Goal: Task Accomplishment & Management: Manage account settings

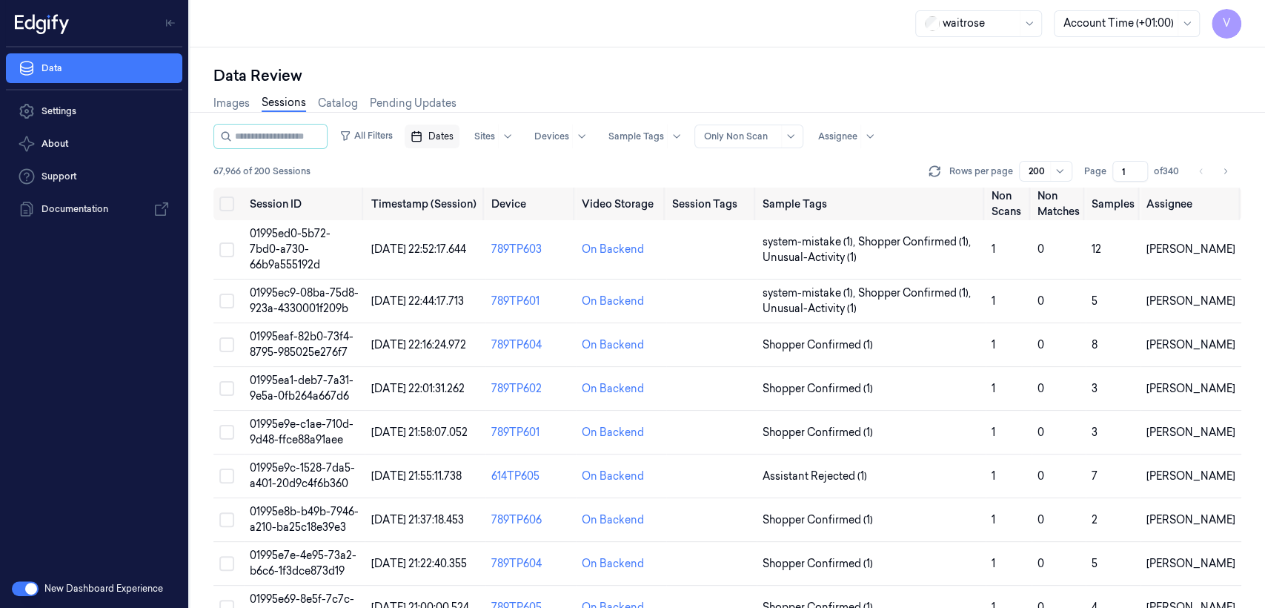
click at [440, 142] on button "Dates" at bounding box center [432, 137] width 55 height 24
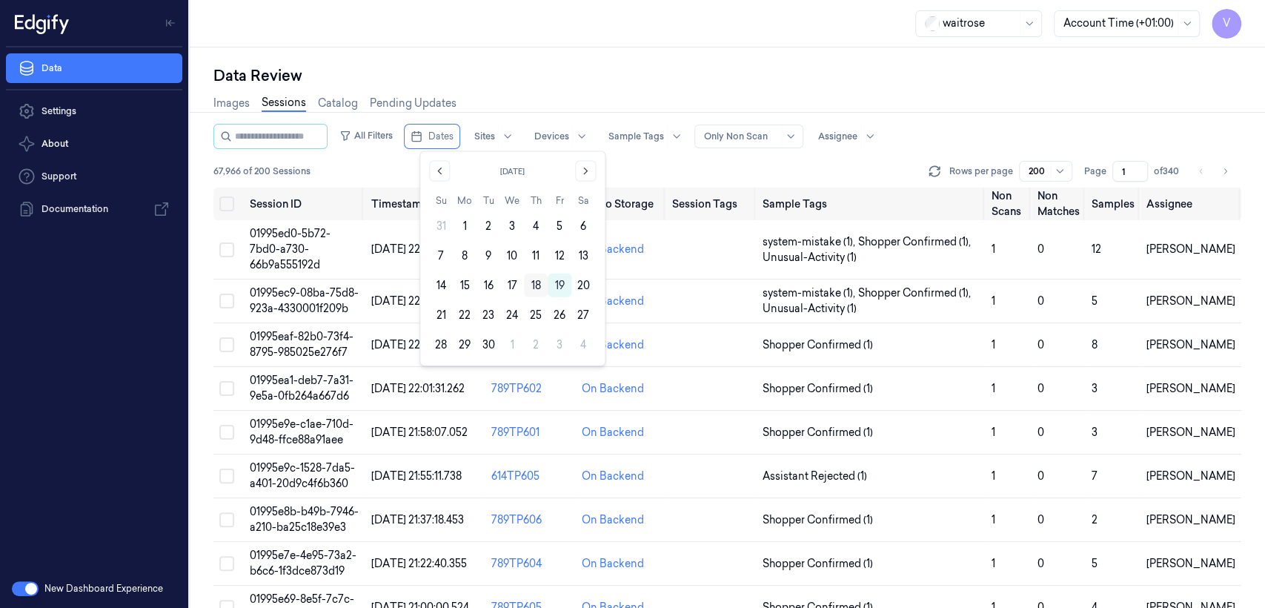
click at [540, 285] on button "18" at bounding box center [536, 285] width 24 height 24
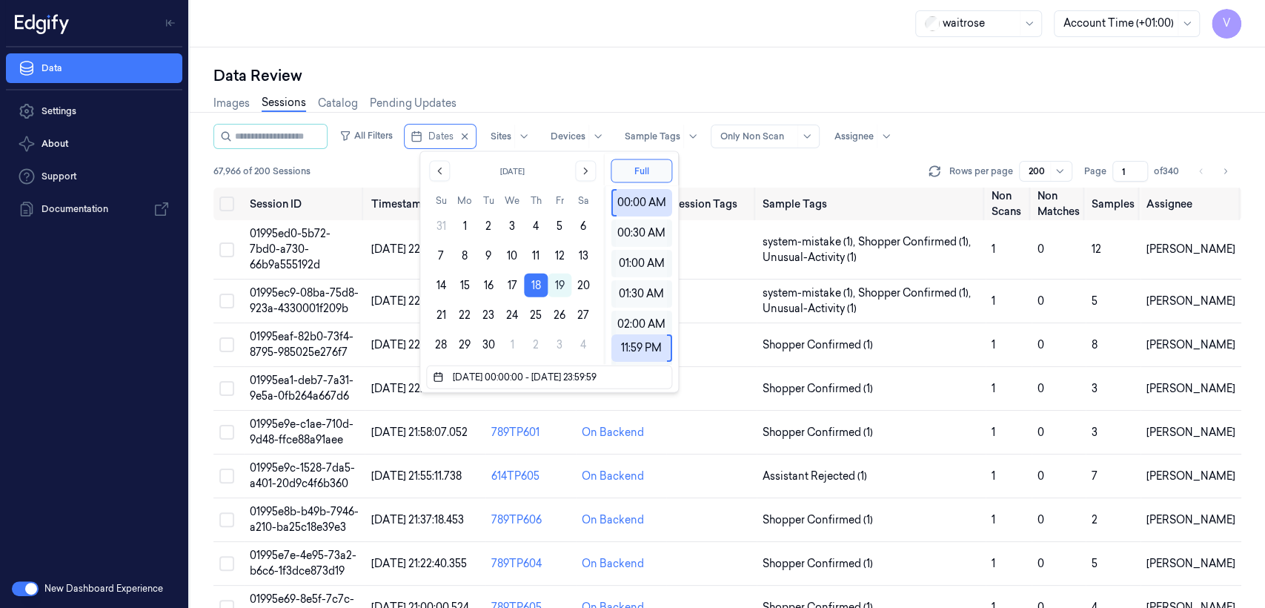
click at [540, 285] on button "18" at bounding box center [536, 285] width 24 height 24
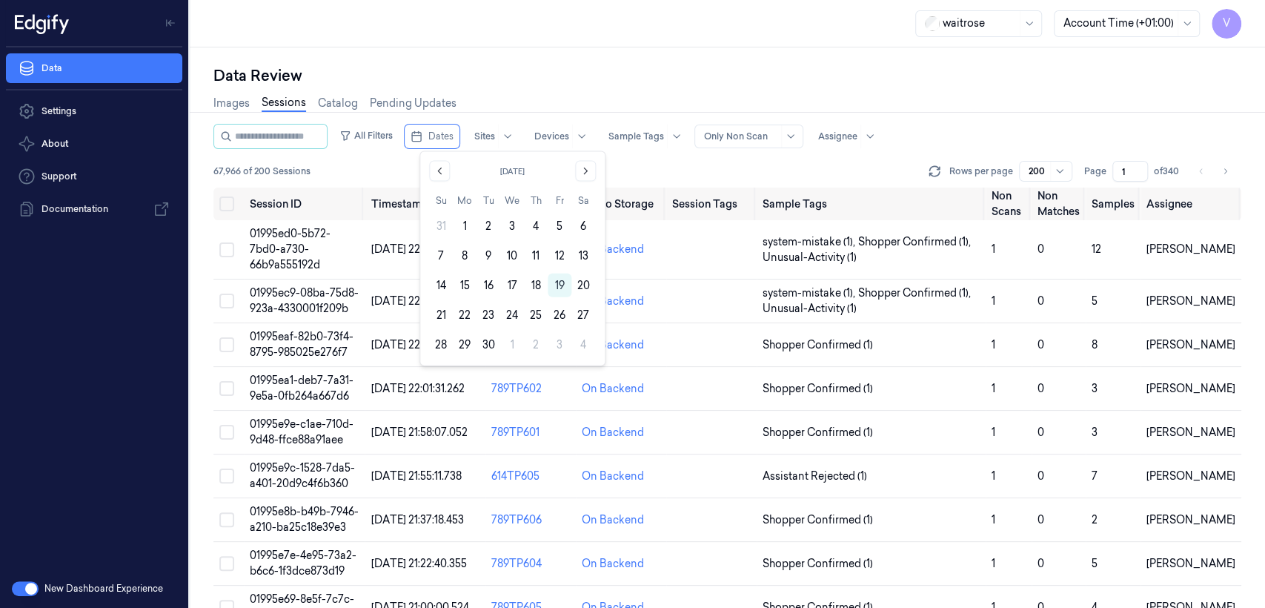
click at [540, 285] on button "18" at bounding box center [536, 285] width 24 height 24
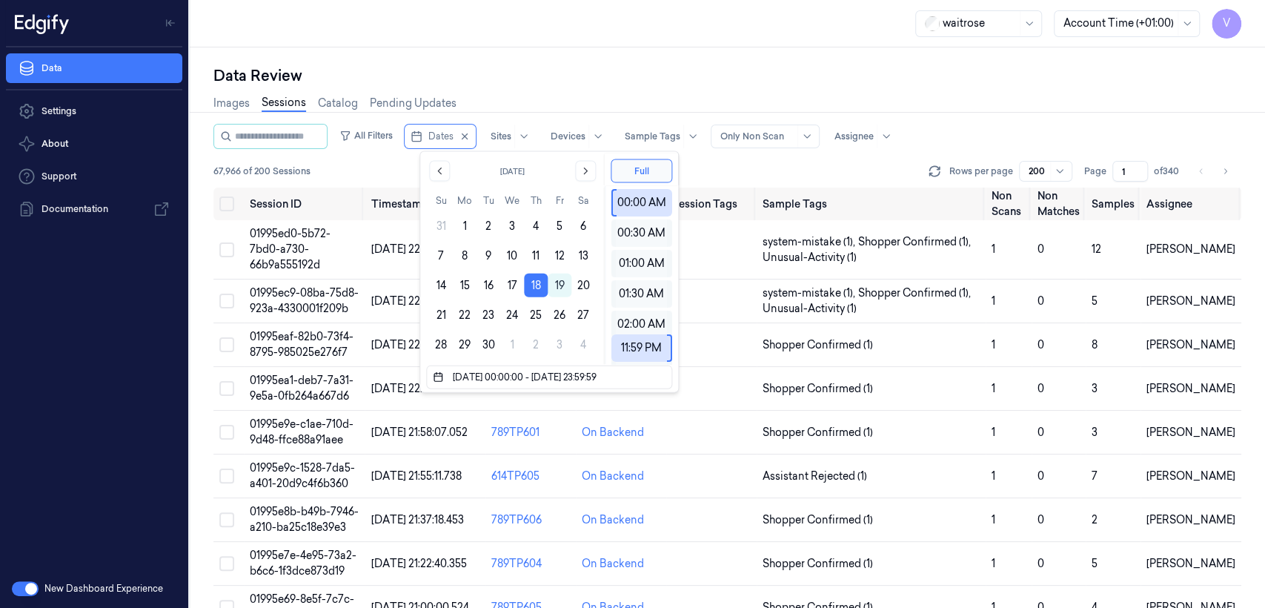
click at [628, 98] on div "Images Sessions Catalog Pending Updates" at bounding box center [727, 105] width 1028 height 38
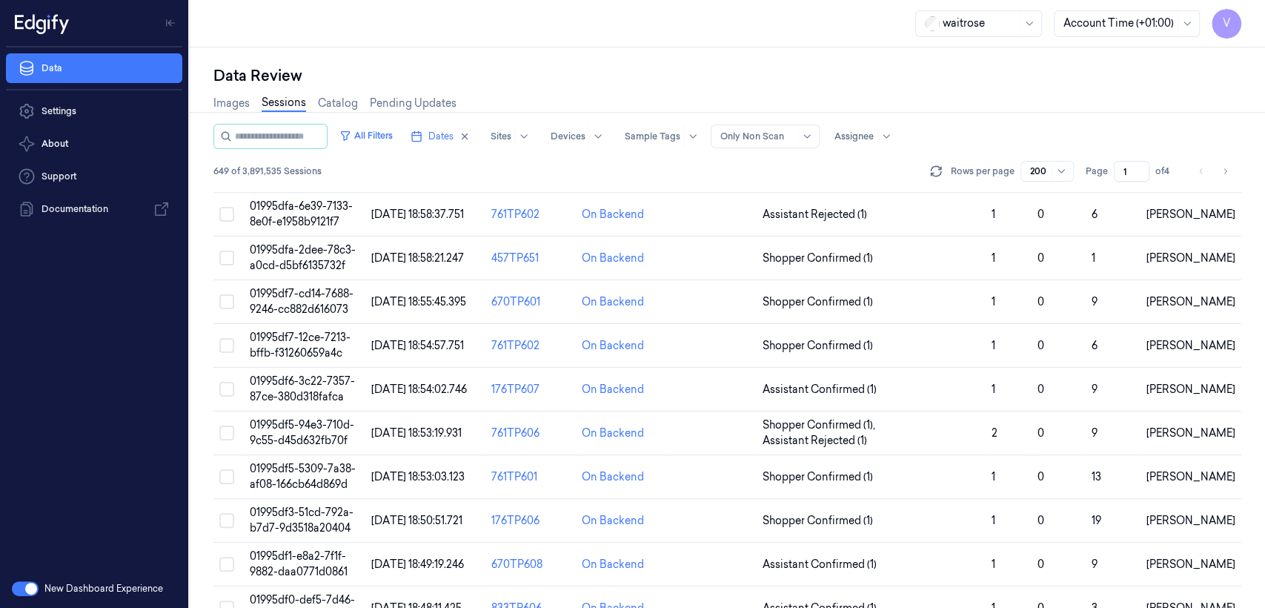
scroll to position [4281, 0]
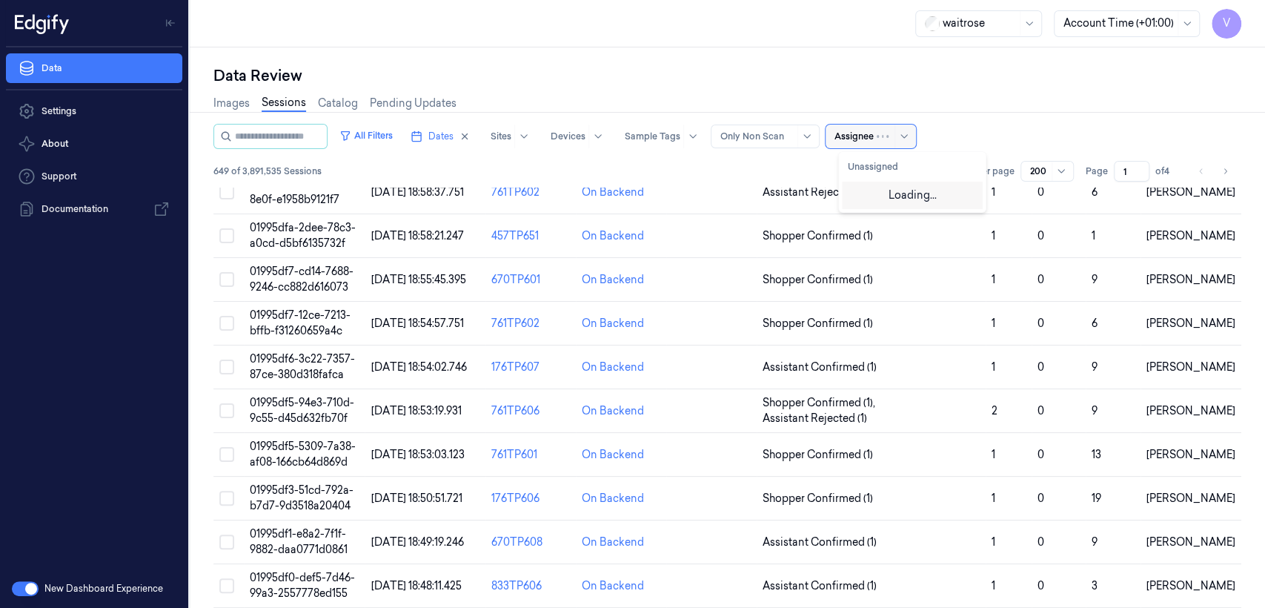
click at [886, 143] on div "Assignee" at bounding box center [871, 137] width 90 height 24
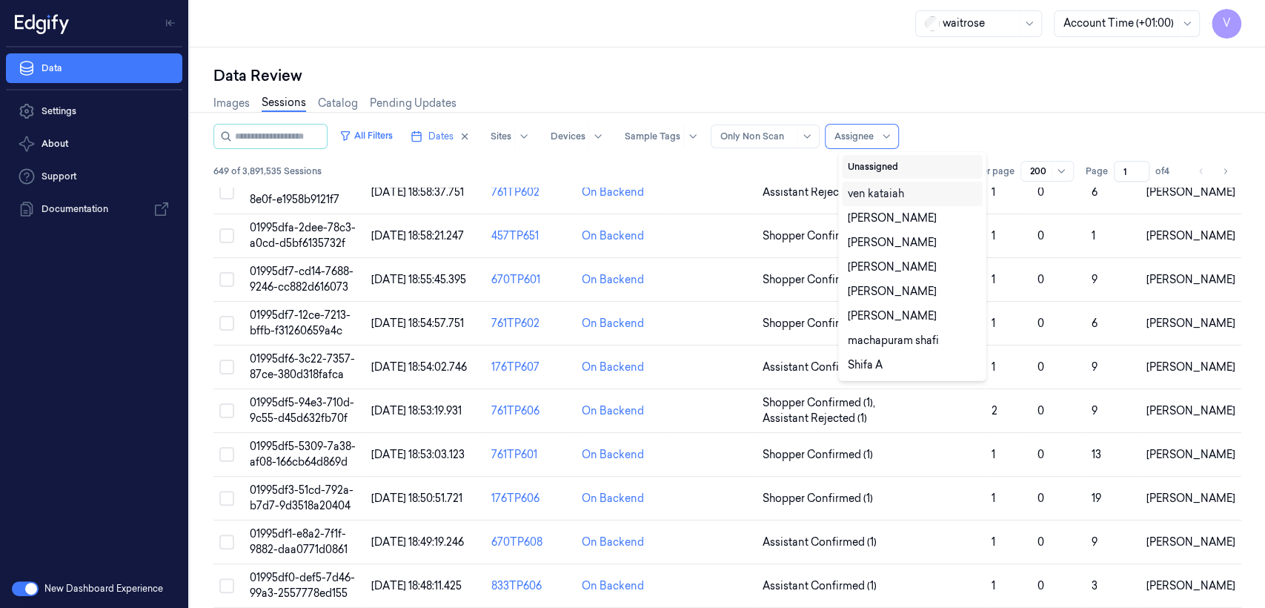
click at [893, 173] on button "Unassigned" at bounding box center [912, 167] width 141 height 24
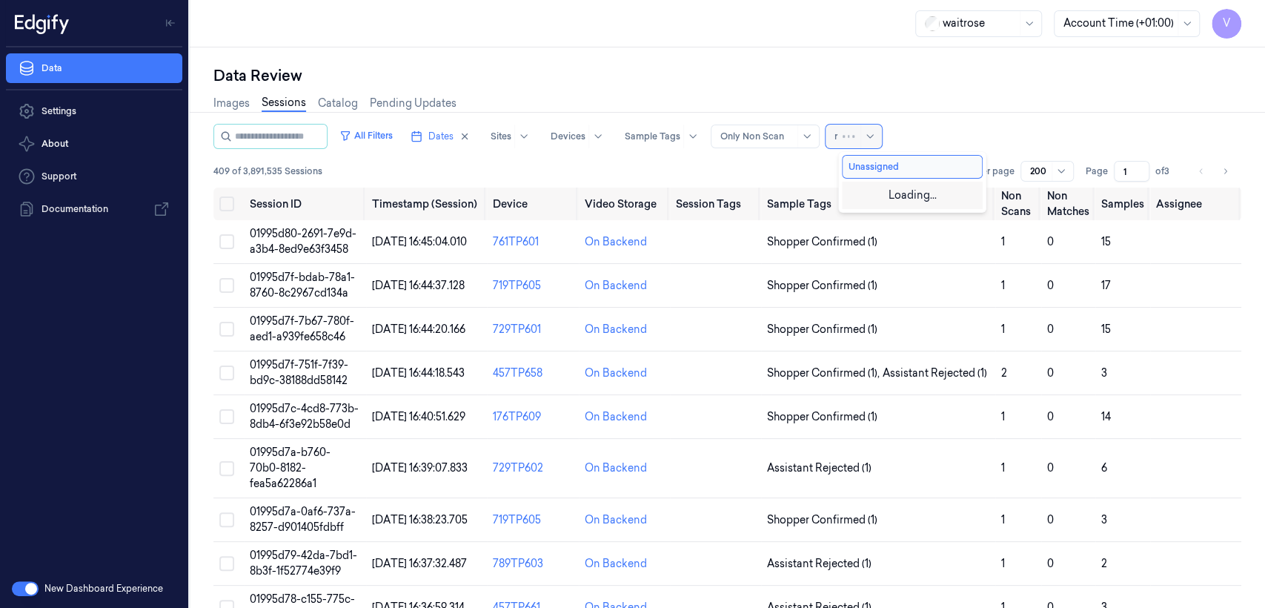
type input "ro"
click at [894, 191] on div "Rohith Acharya" at bounding box center [892, 194] width 89 height 16
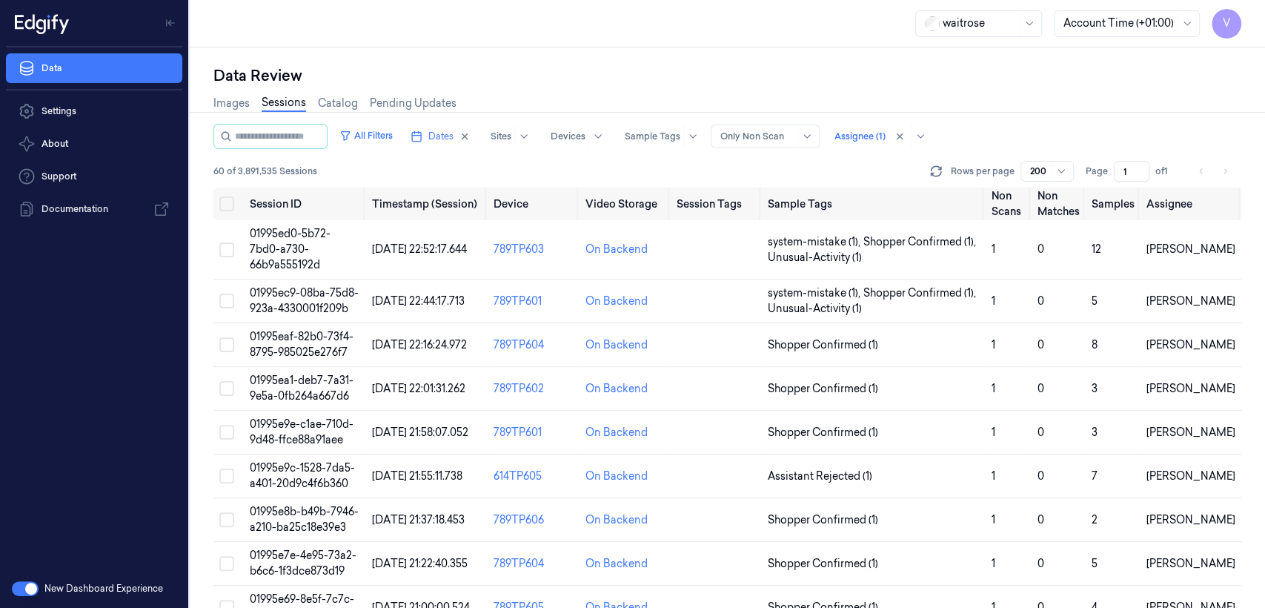
click at [1031, 89] on div "Images Sessions Catalog Pending Updates" at bounding box center [727, 105] width 1028 height 38
click at [287, 243] on span "01995ed0-5b72-7bd0-a730-66b9a555192d" at bounding box center [290, 249] width 81 height 44
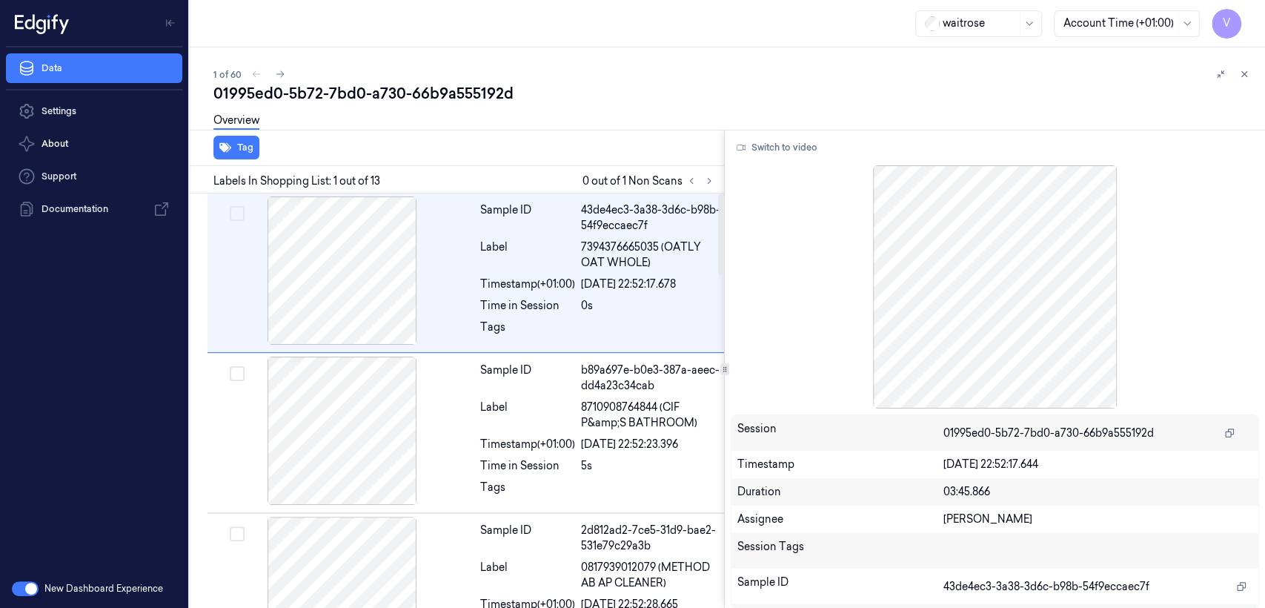
click at [427, 31] on div "waitrose Account Time (+01:00) V" at bounding box center [727, 23] width 1075 height 47
click at [628, 85] on div "01995ed0-5b72-7bd0-a730-66b9a555192d" at bounding box center [733, 93] width 1040 height 21
click at [657, 95] on div "01995ed0-5b72-7bd0-a730-66b9a555192d" at bounding box center [733, 93] width 1040 height 21
click at [1247, 72] on icon at bounding box center [1244, 74] width 10 height 10
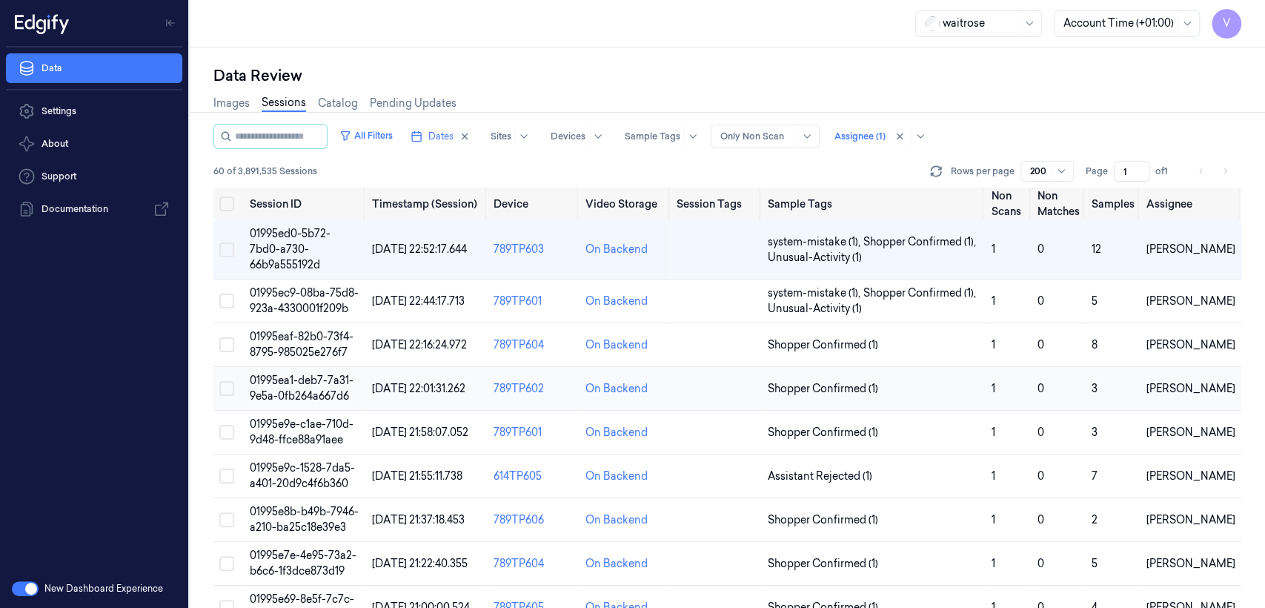
click at [294, 374] on span "01995ea1-deb7-7a31-9e5a-0fb264a667d6" at bounding box center [302, 388] width 104 height 29
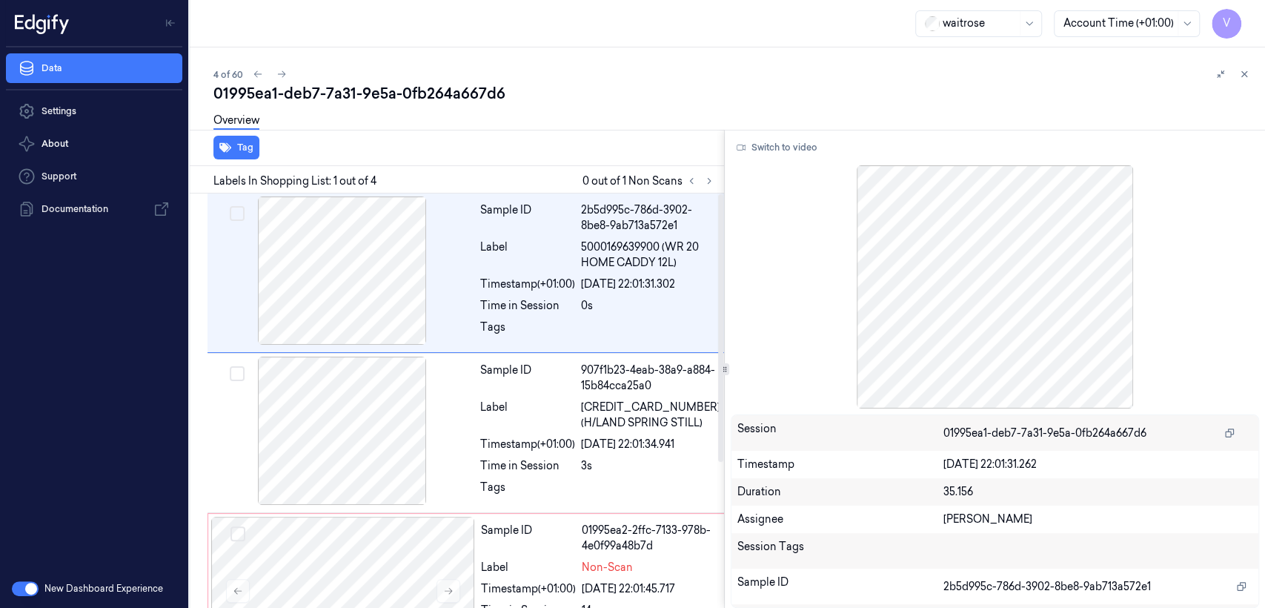
click at [697, 52] on div "4 of 60 01995ea1-deb7-7a31-9e5a-0fb264a667d6 Overview Tag Labels In Shopping Li…" at bounding box center [727, 327] width 1075 height 560
click at [732, 88] on div "01995ea1-deb7-7a31-9e5a-0fb264a667d6" at bounding box center [733, 93] width 1040 height 21
click at [588, 63] on div "4 of 60 01995ea1-deb7-7a31-9e5a-0fb264a667d6 Overview Tag Labels In Shopping Li…" at bounding box center [727, 327] width 1075 height 560
click at [1238, 73] on button at bounding box center [1244, 74] width 18 height 18
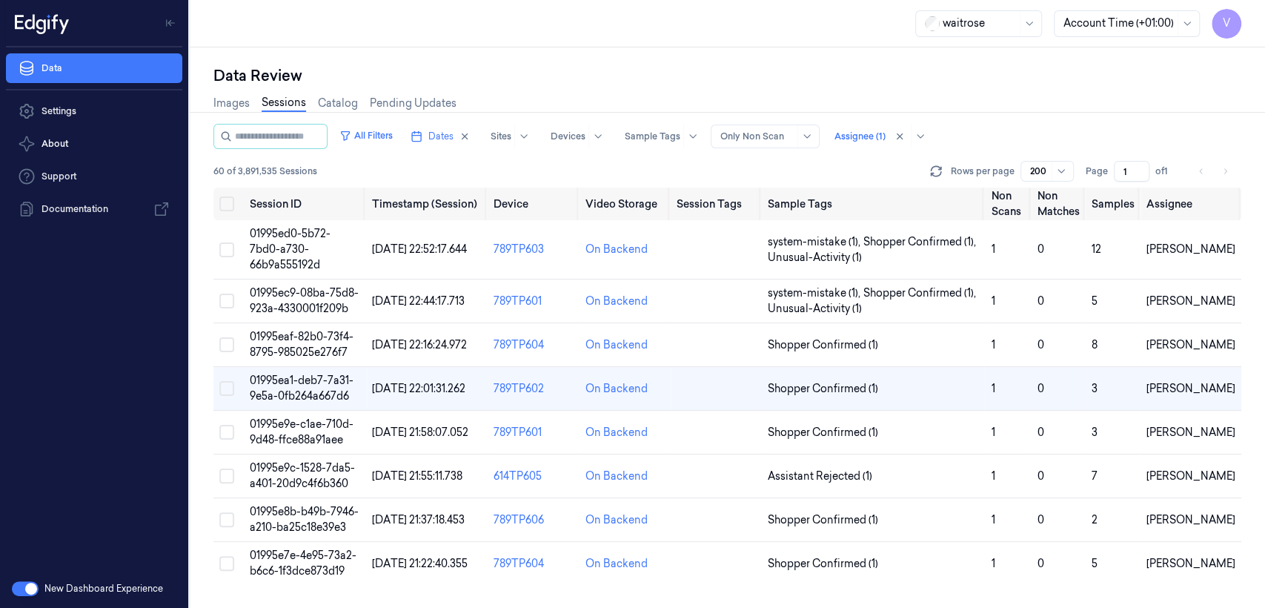
scroll to position [30, 0]
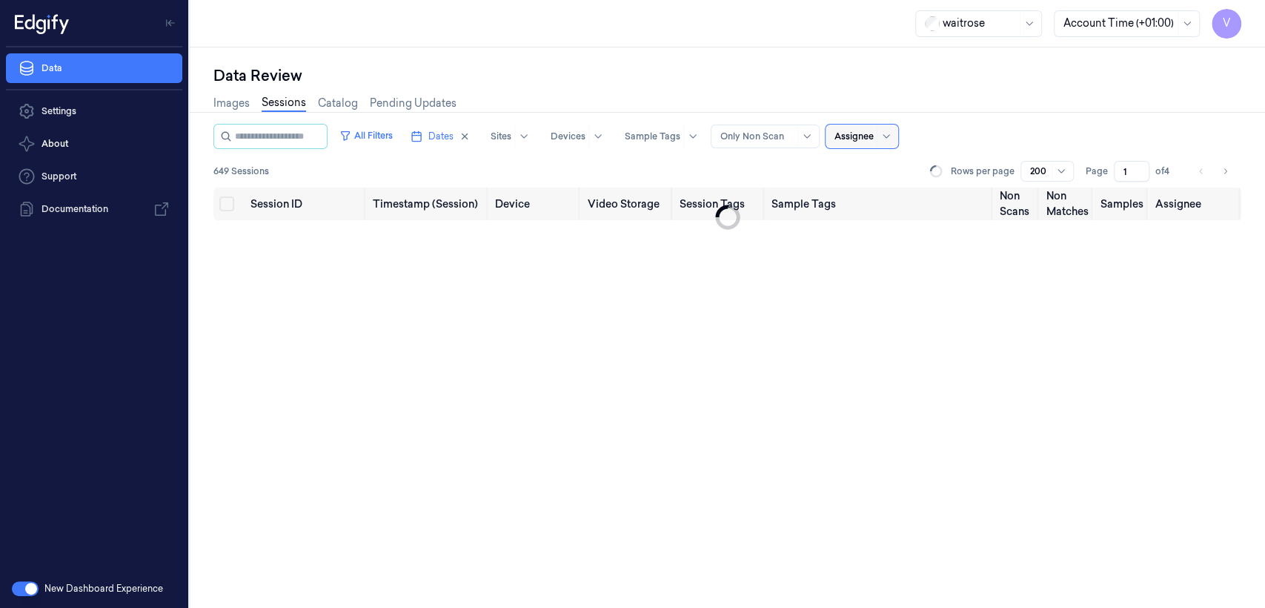
click at [874, 139] on div at bounding box center [853, 136] width 39 height 13
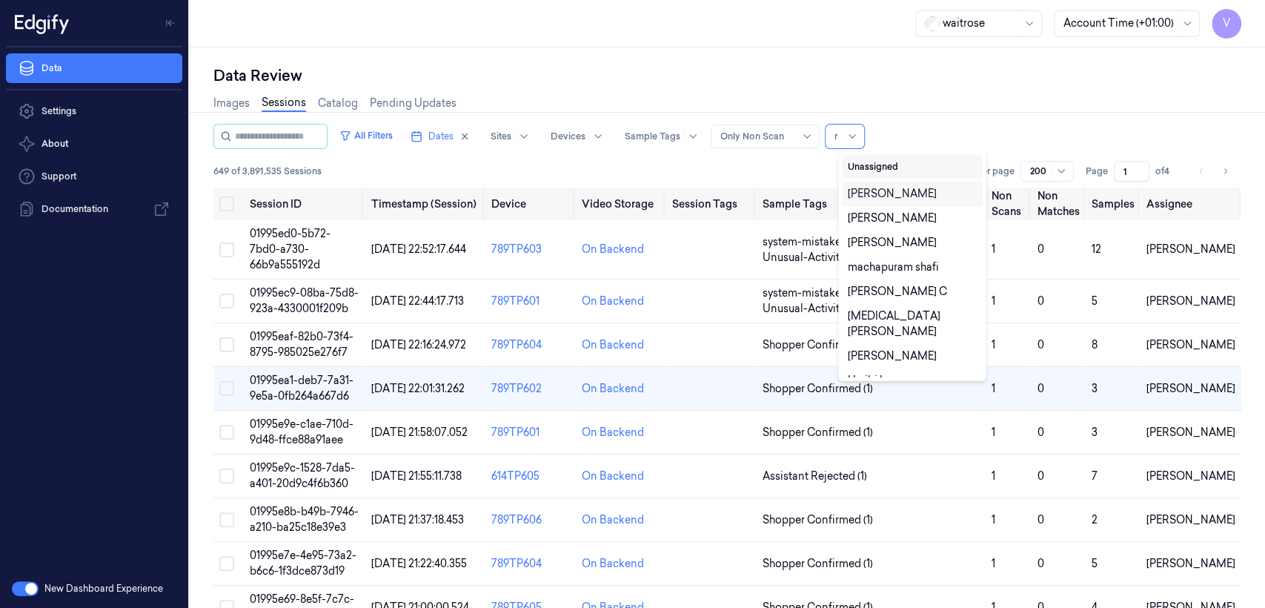
type input "ru"
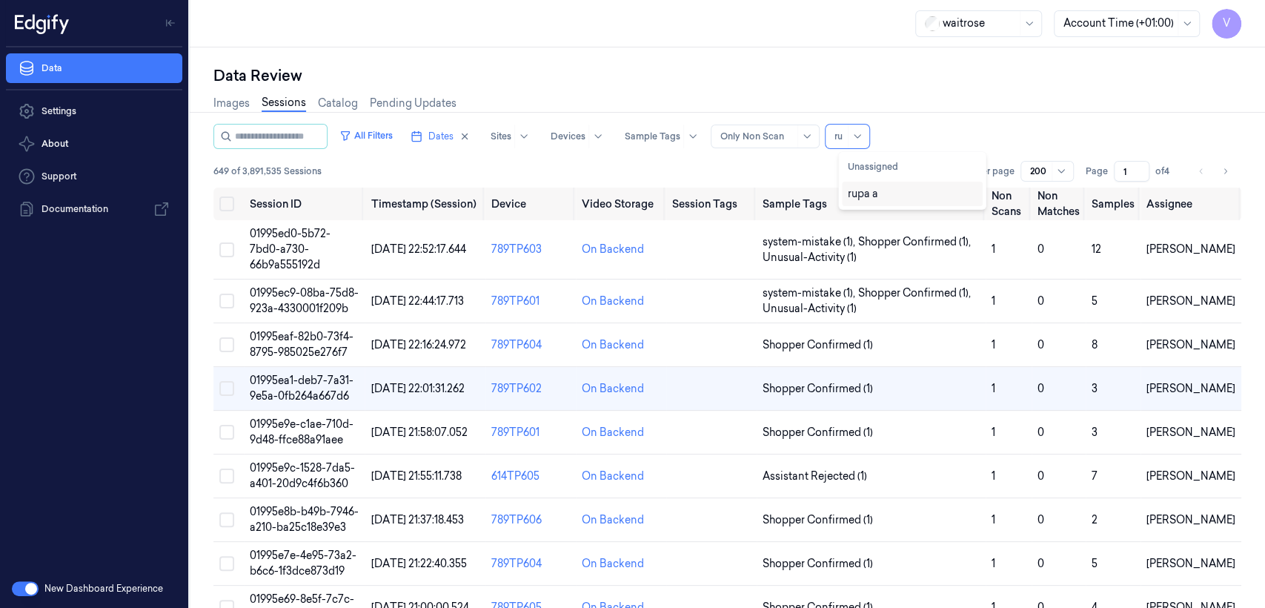
click at [866, 199] on div "rupa a" at bounding box center [863, 194] width 30 height 16
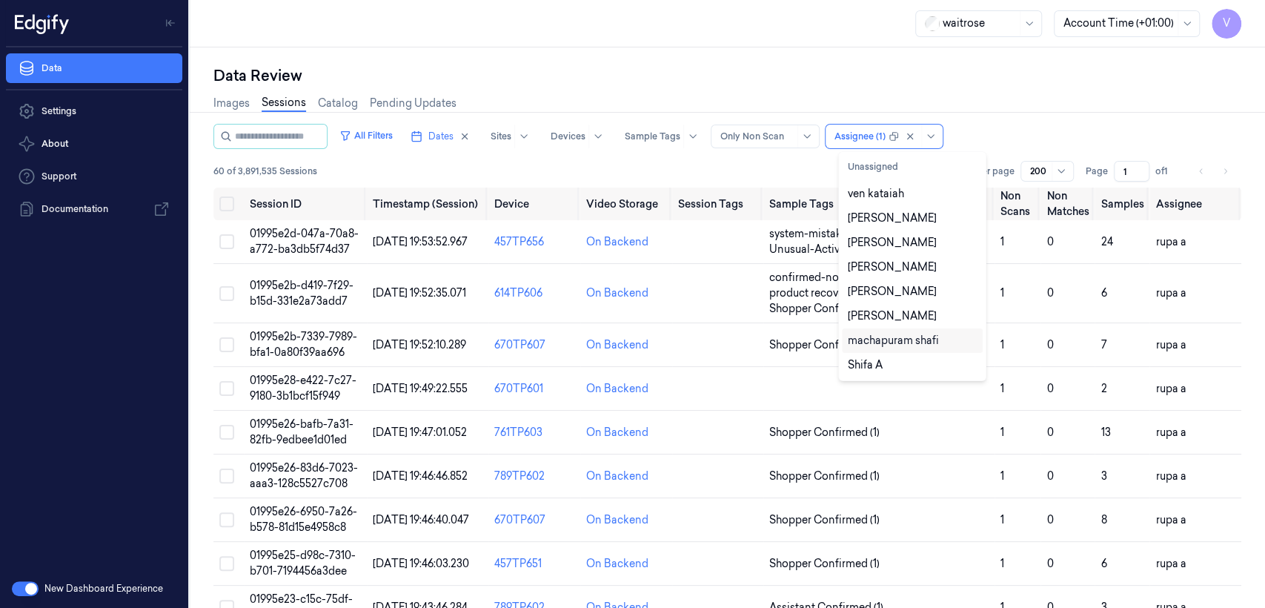
click at [601, 74] on div "Data Review" at bounding box center [727, 75] width 1028 height 21
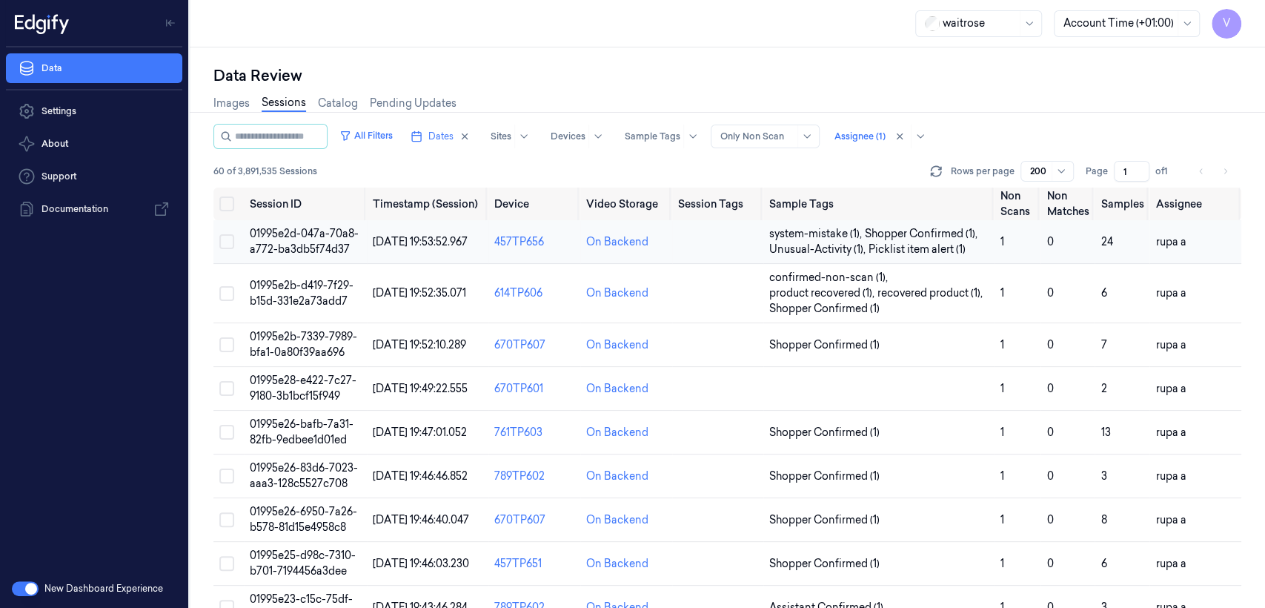
click at [296, 240] on td "01995e2d-047a-70a8-a772-ba3db5f74d37" at bounding box center [305, 242] width 123 height 44
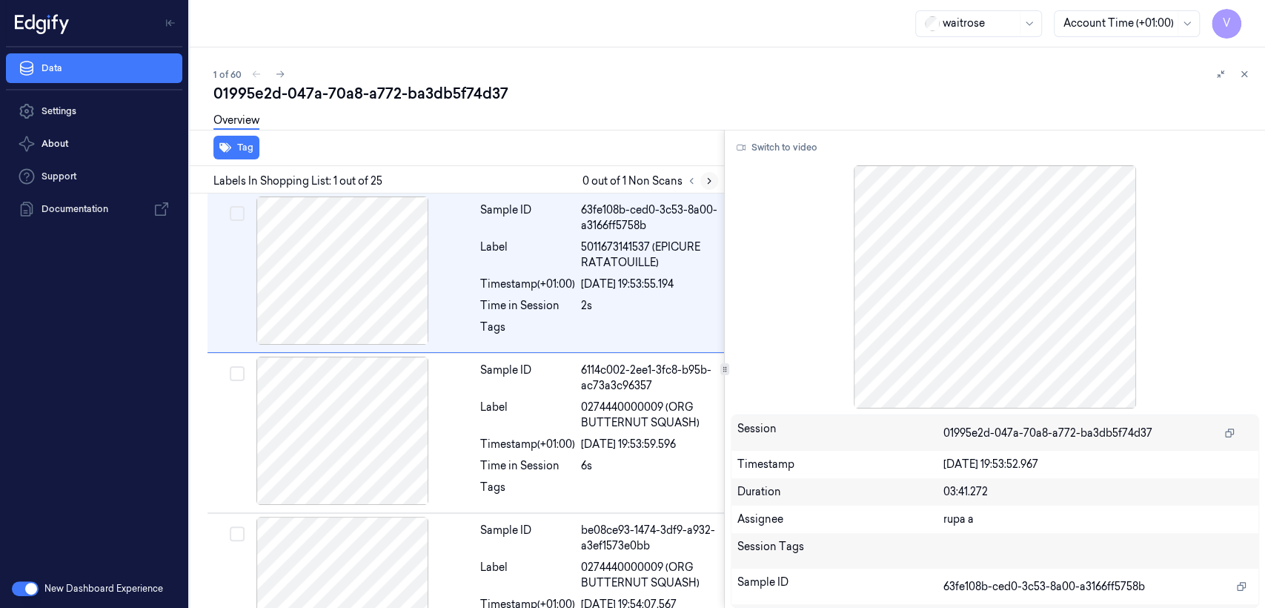
click at [717, 185] on button at bounding box center [709, 181] width 18 height 18
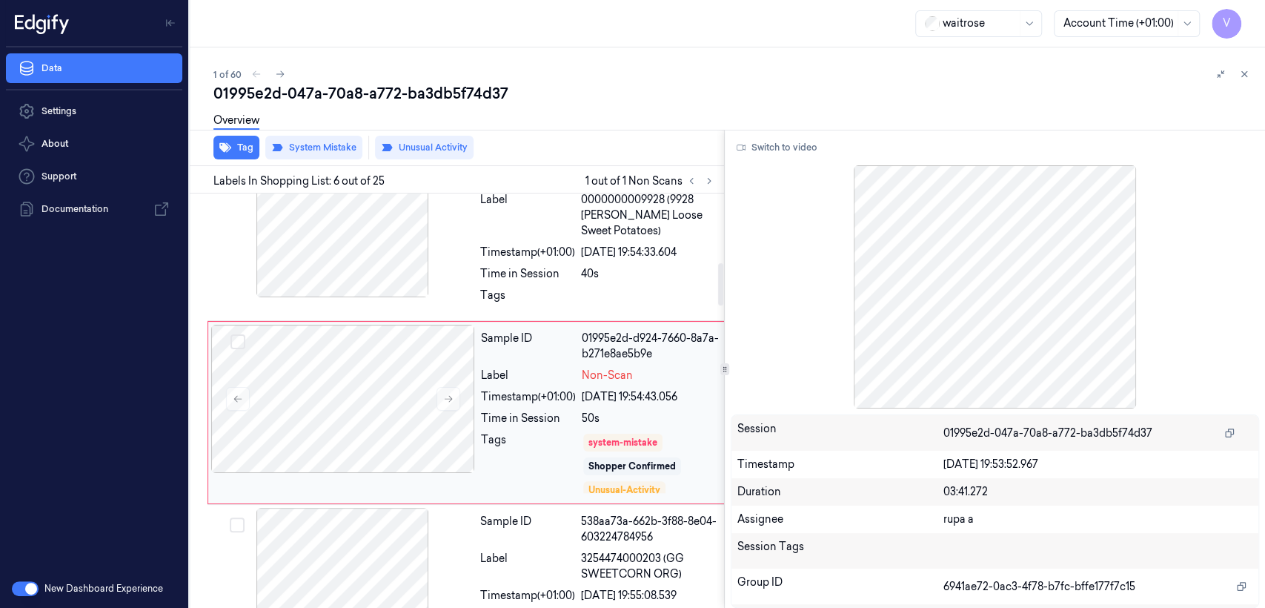
scroll to position [699, 0]
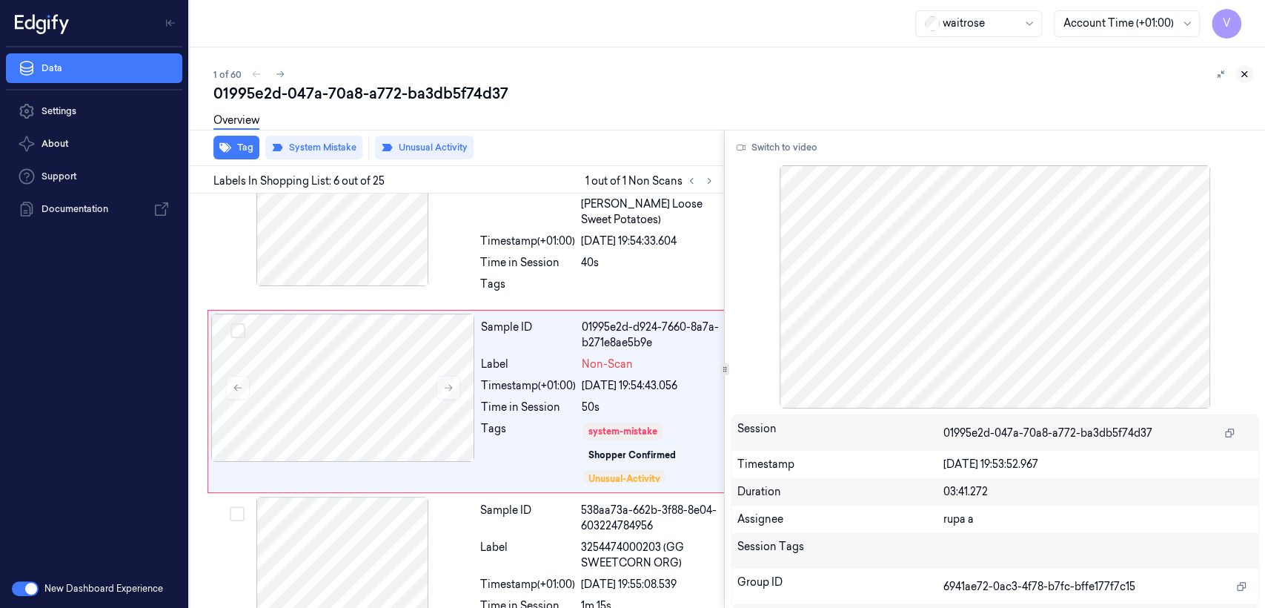
click at [1244, 73] on icon at bounding box center [1244, 74] width 10 height 10
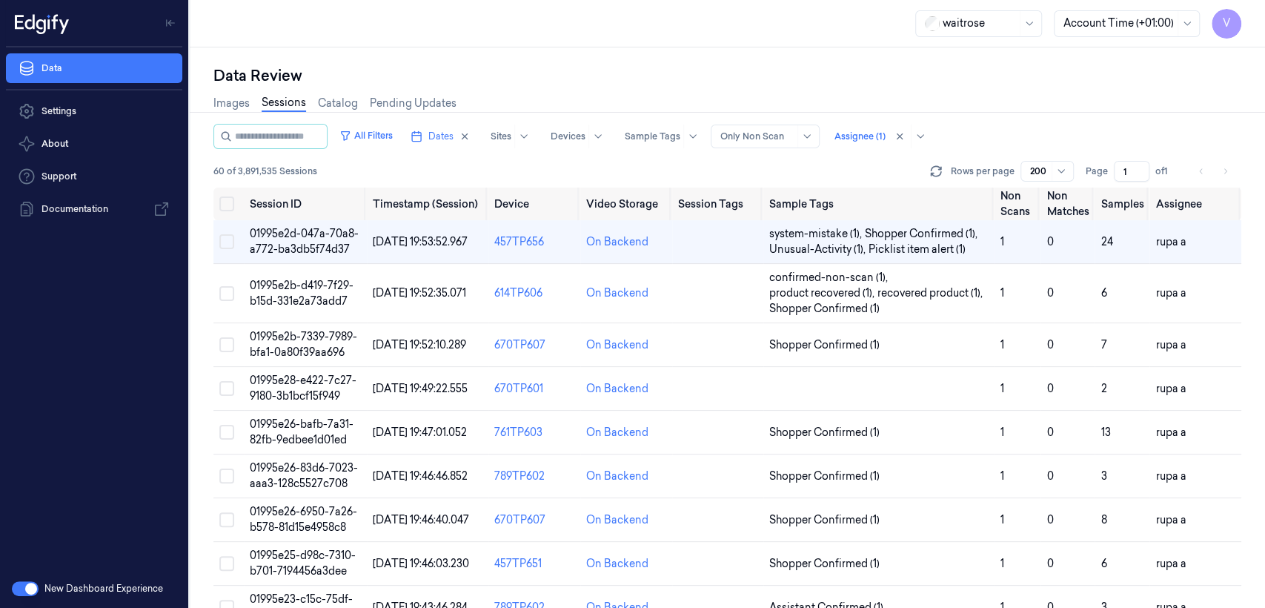
click at [1137, 167] on input "1" at bounding box center [1132, 171] width 36 height 21
click at [1126, 116] on div "Images Sessions Catalog Pending Updates" at bounding box center [727, 105] width 1028 height 38
click at [1138, 170] on input "1" at bounding box center [1132, 171] width 36 height 21
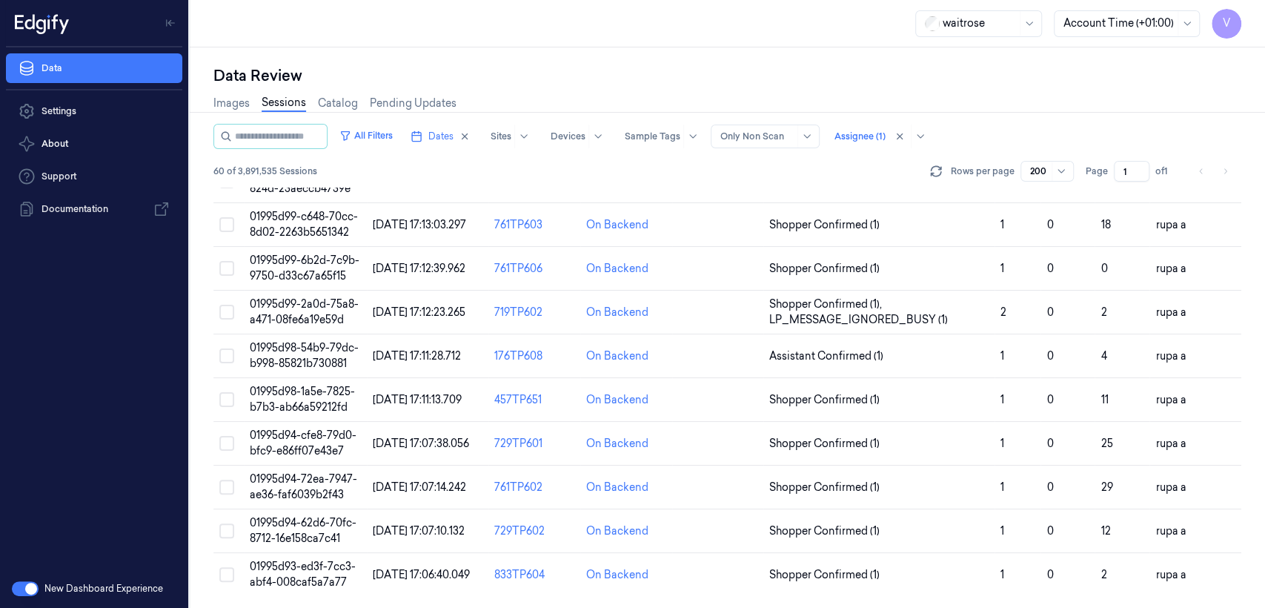
scroll to position [2304, 0]
click at [886, 142] on div at bounding box center [859, 136] width 51 height 13
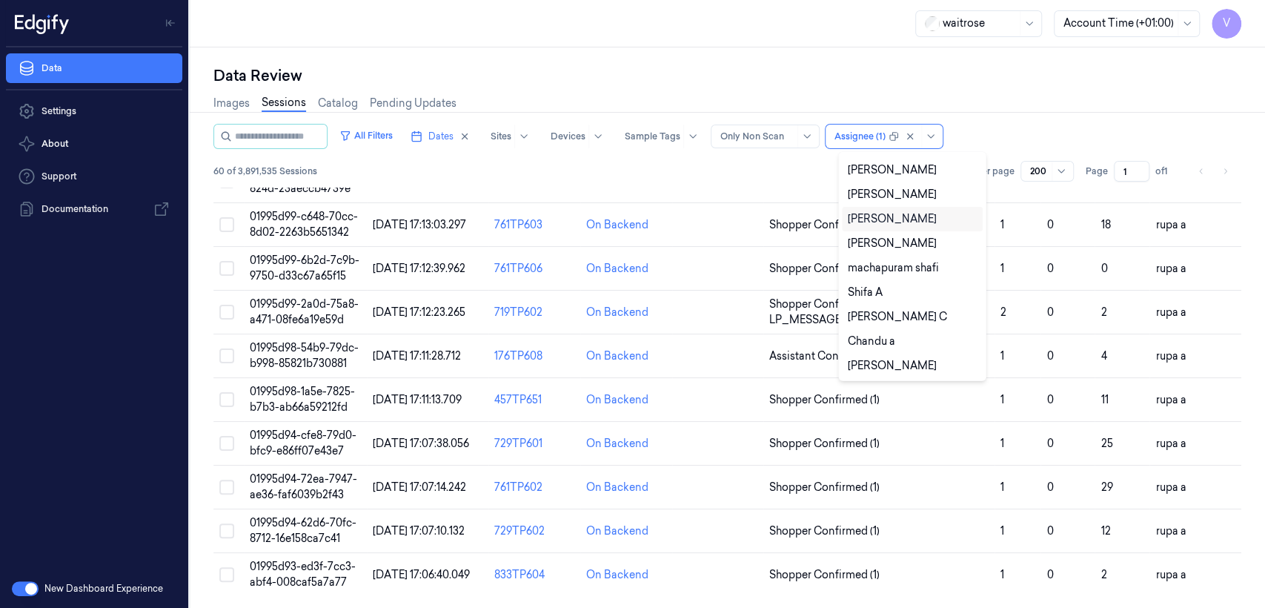
scroll to position [0, 0]
click at [899, 132] on div at bounding box center [894, 136] width 10 height 10
click at [899, 139] on div at bounding box center [894, 136] width 10 height 10
click at [887, 173] on button "Unassigned" at bounding box center [912, 167] width 141 height 24
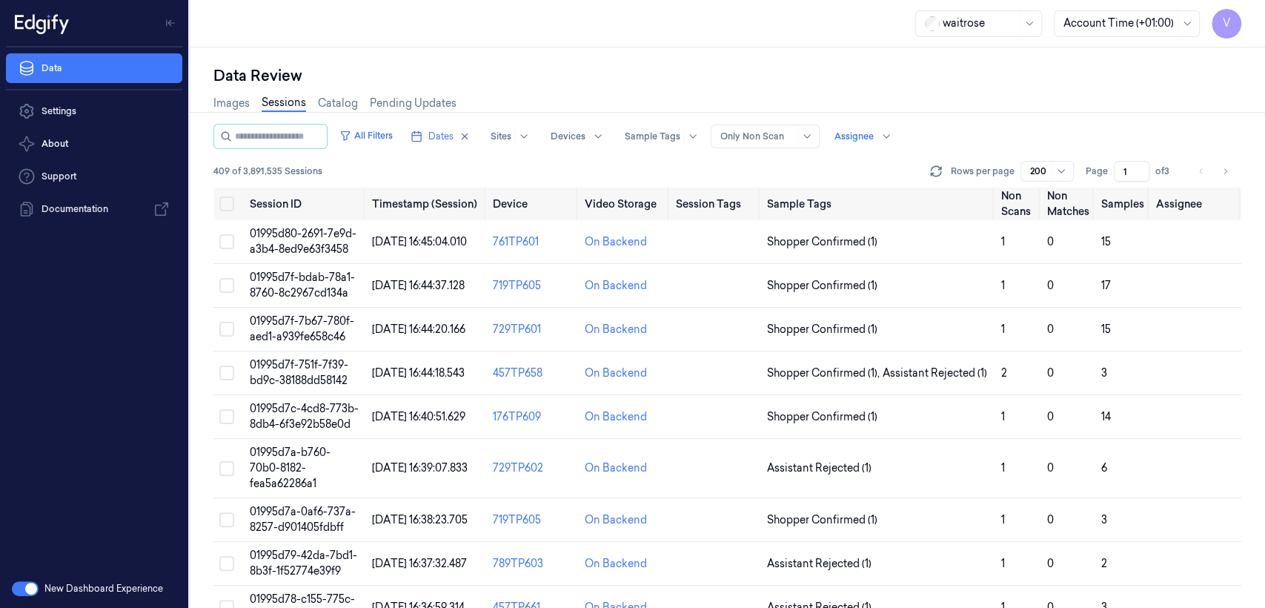
click at [1072, 96] on div "Images Sessions Catalog Pending Updates" at bounding box center [727, 105] width 1028 height 38
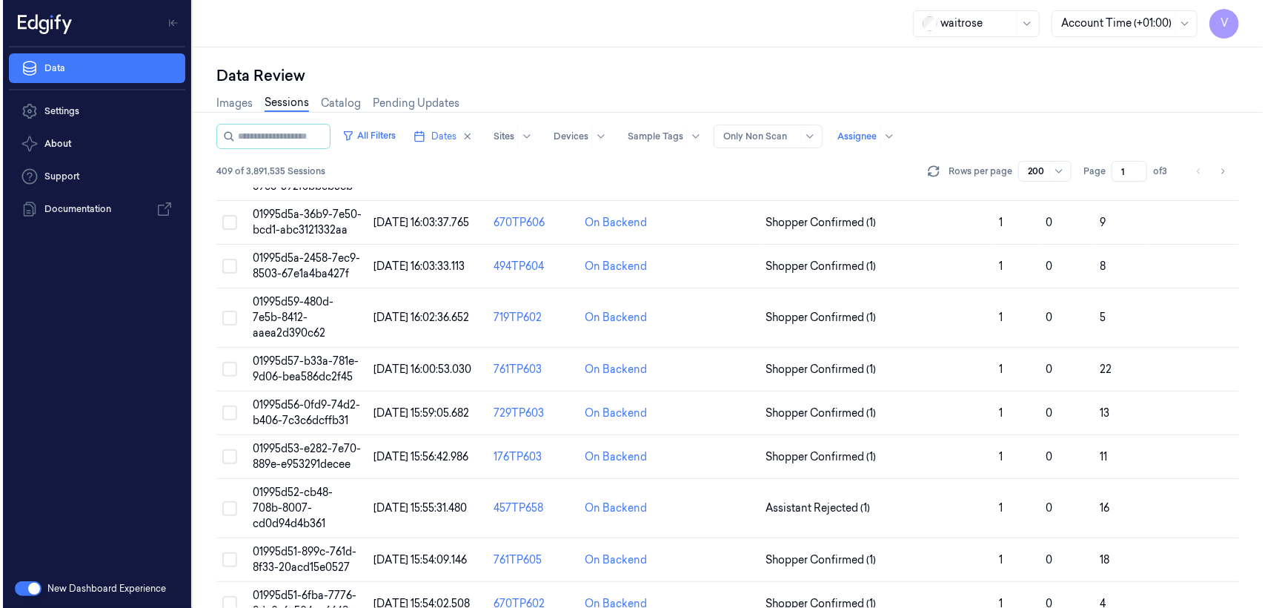
scroll to position [1811, 0]
